Goal: Task Accomplishment & Management: Manage account settings

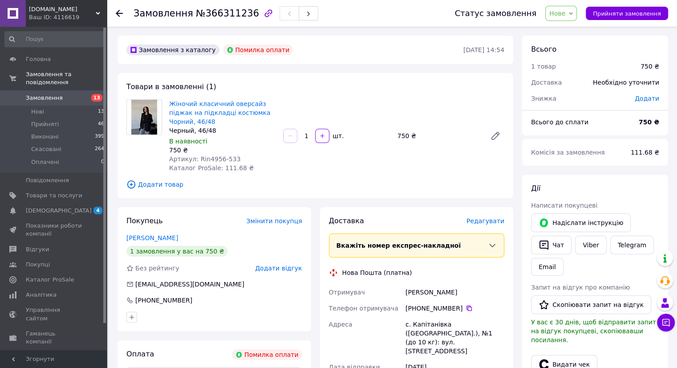
click at [566, 13] on span "Нове" at bounding box center [557, 13] width 16 height 7
click at [568, 59] on li "Скасовано" at bounding box center [566, 57] width 41 height 13
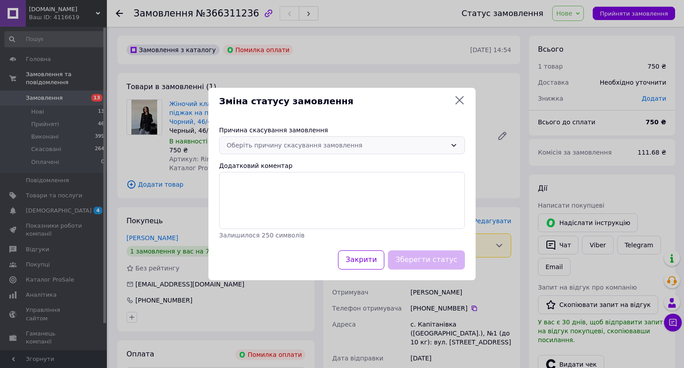
click at [329, 145] on div "Оберіть причину скасування замовлення" at bounding box center [337, 145] width 220 height 10
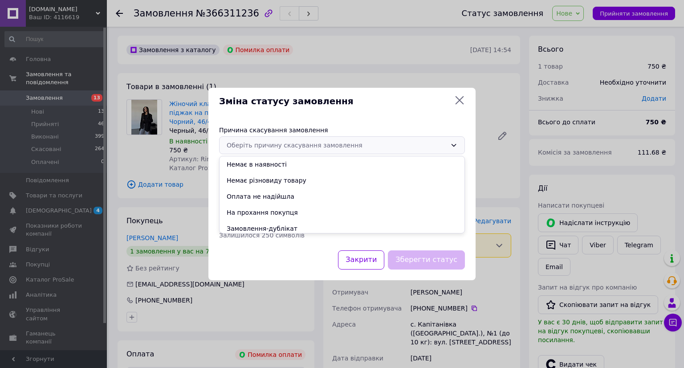
click at [265, 200] on li "Оплата не надійшла" at bounding box center [342, 196] width 245 height 16
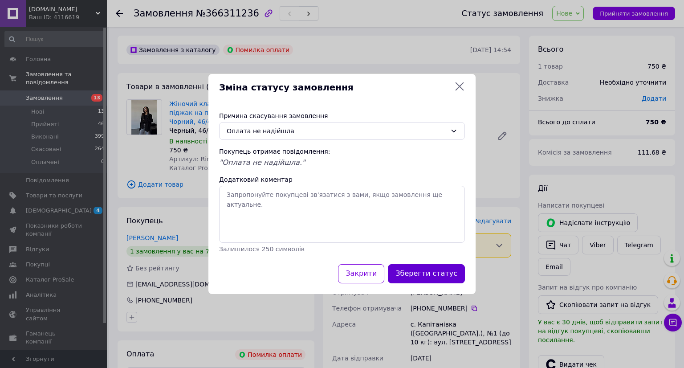
click at [438, 268] on button "Зберегти статус" at bounding box center [426, 273] width 77 height 19
